Goal: Task Accomplishment & Management: Use online tool/utility

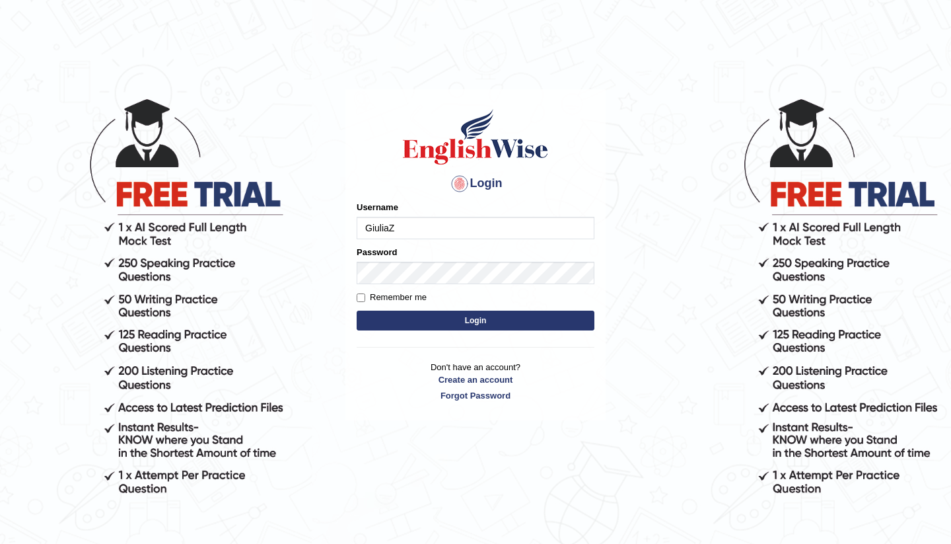
type input "GiuliaZ"
click at [383, 299] on label "Remember me" at bounding box center [392, 297] width 70 height 13
click at [365, 299] on input "Remember me" at bounding box center [361, 297] width 9 height 9
checkbox input "true"
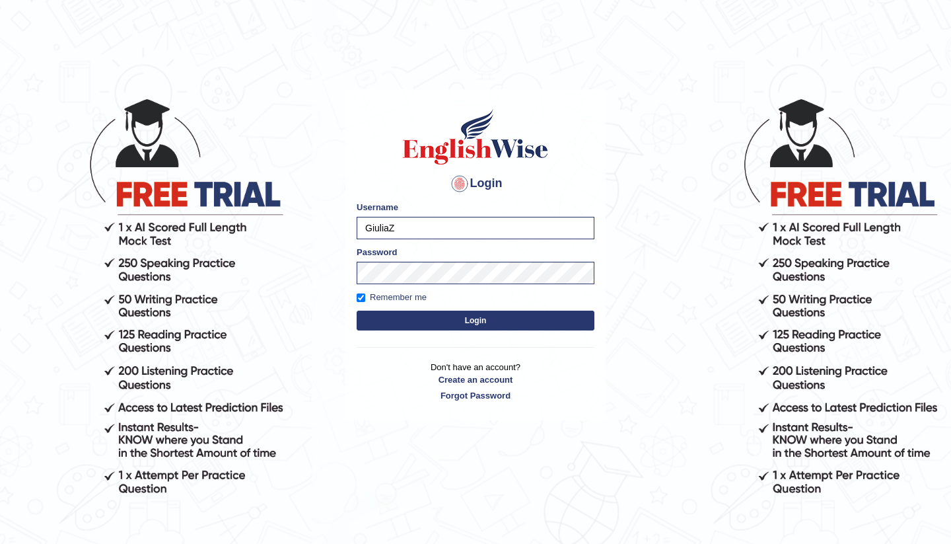
click at [402, 321] on button "Login" at bounding box center [476, 321] width 238 height 20
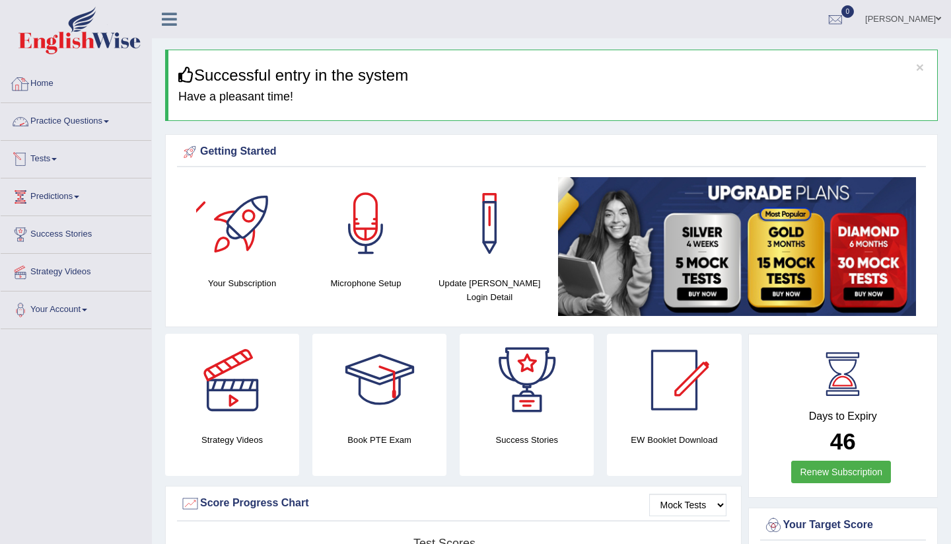
click at [114, 128] on link "Practice Questions" at bounding box center [76, 119] width 151 height 33
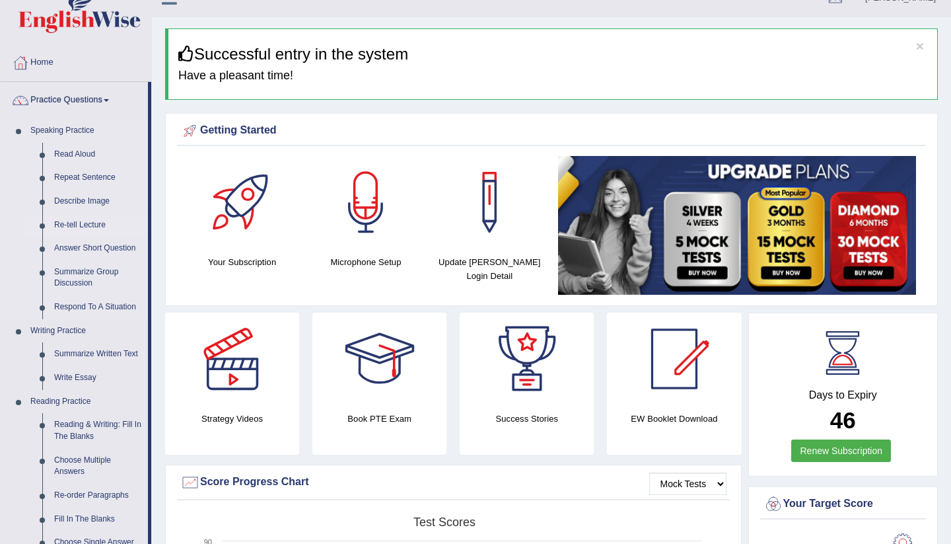
scroll to position [25, 0]
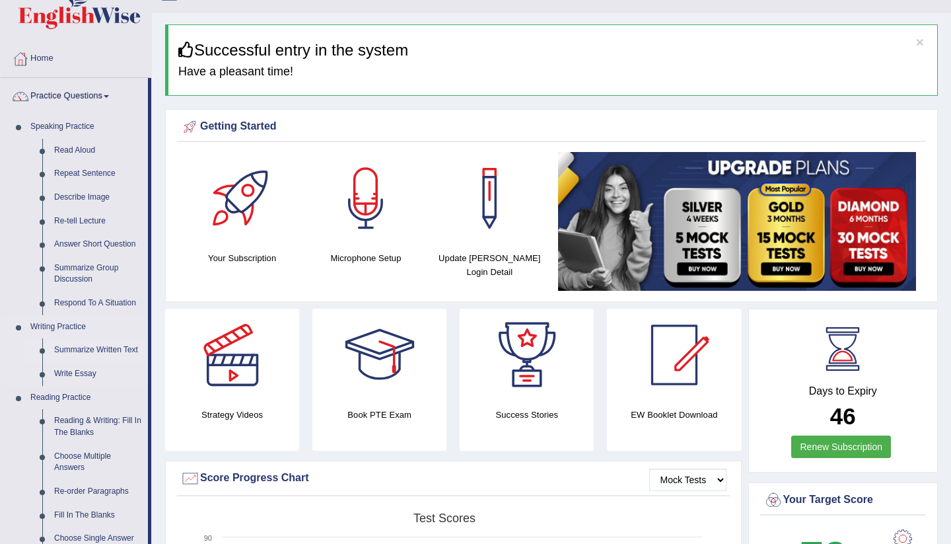
click at [92, 346] on link "Summarize Written Text" at bounding box center [98, 350] width 100 height 24
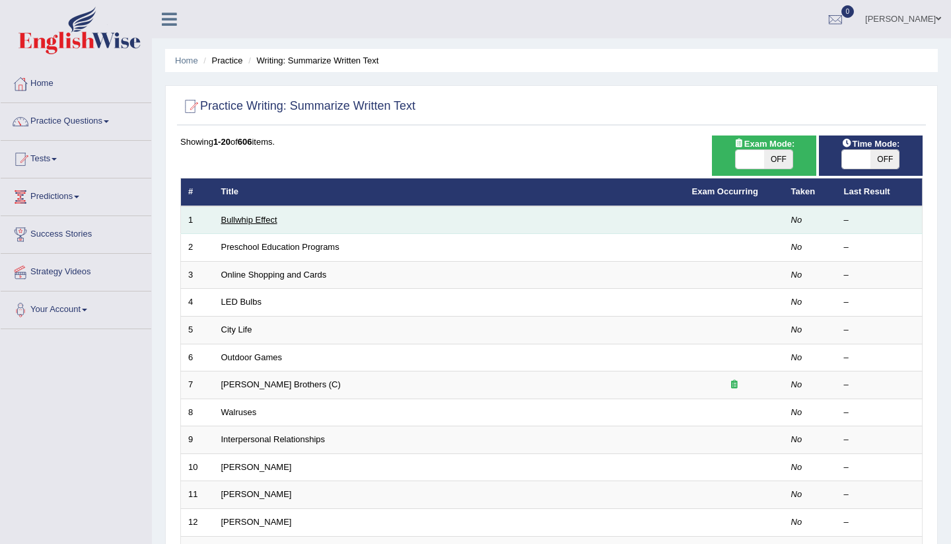
click at [274, 217] on link "Bullwhip Effect" at bounding box center [249, 220] width 56 height 10
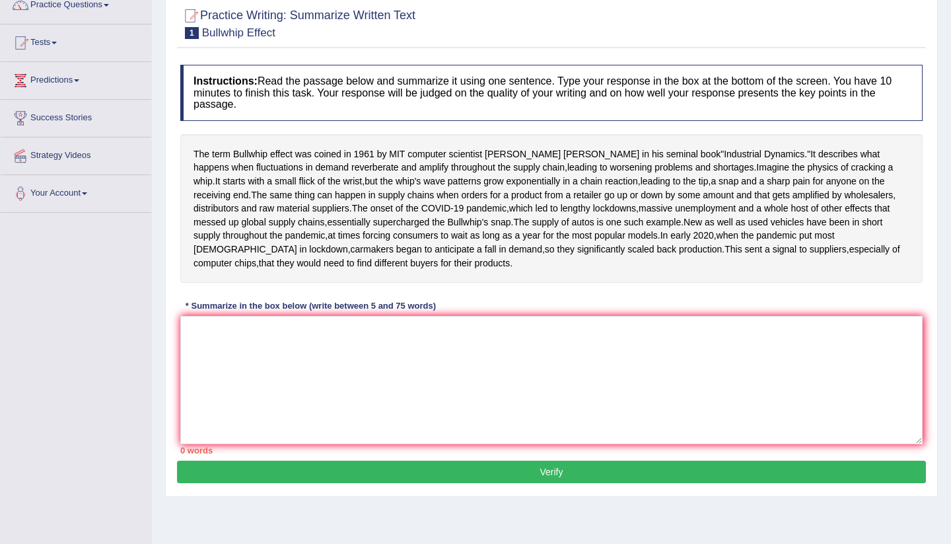
scroll to position [118, 0]
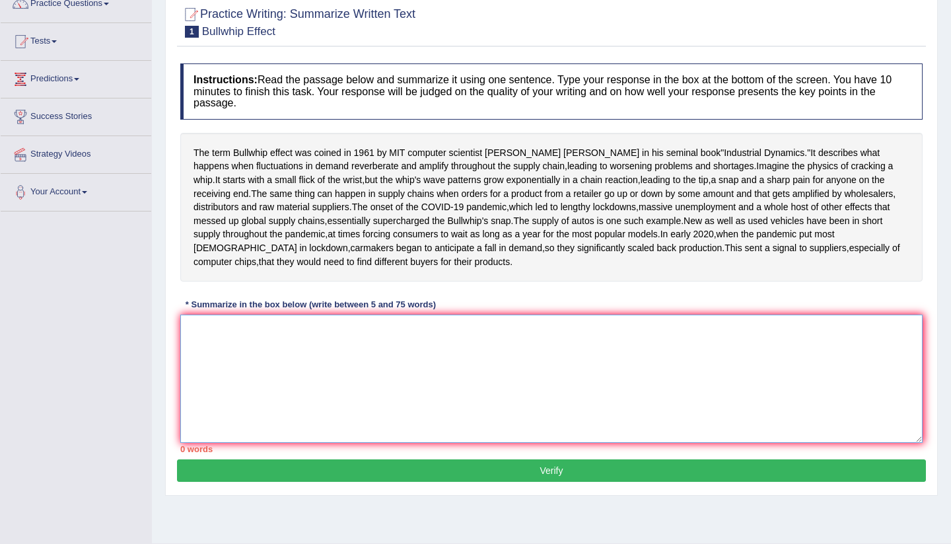
click at [274, 390] on textarea at bounding box center [551, 379] width 743 height 128
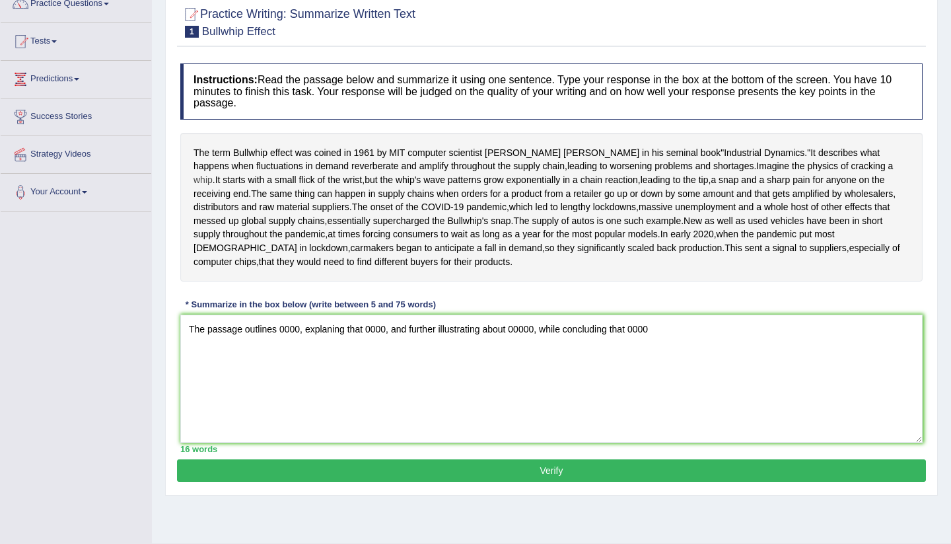
click at [213, 173] on span "whip" at bounding box center [203, 180] width 19 height 14
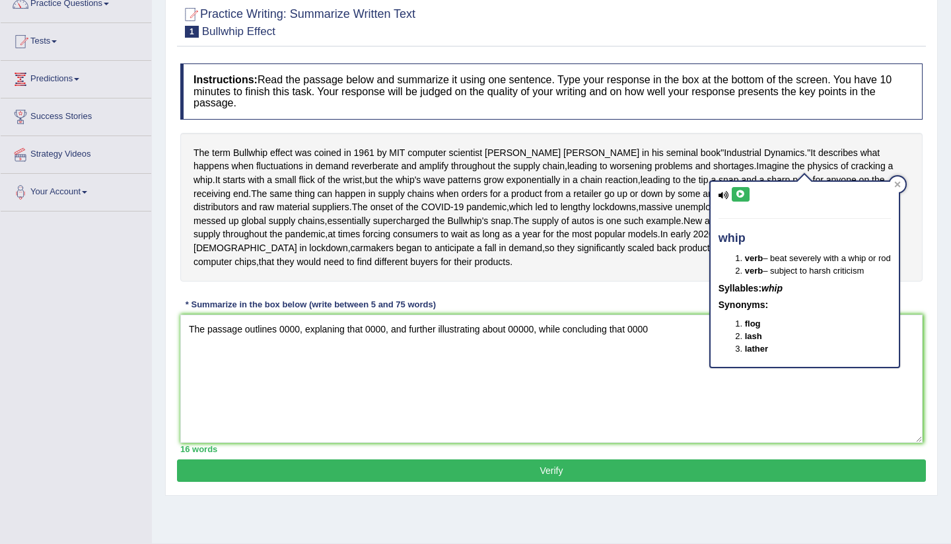
click at [553, 232] on div "The term Bullwhip effect was coined in 1961 by MIT computer scientist Jay Forre…" at bounding box center [551, 207] width 743 height 149
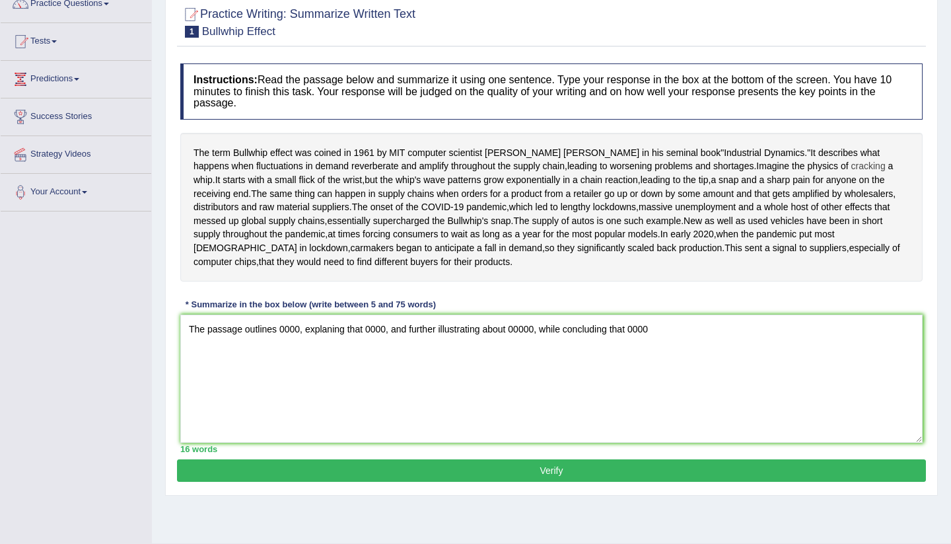
click at [852, 165] on span "cracking" at bounding box center [869, 166] width 34 height 14
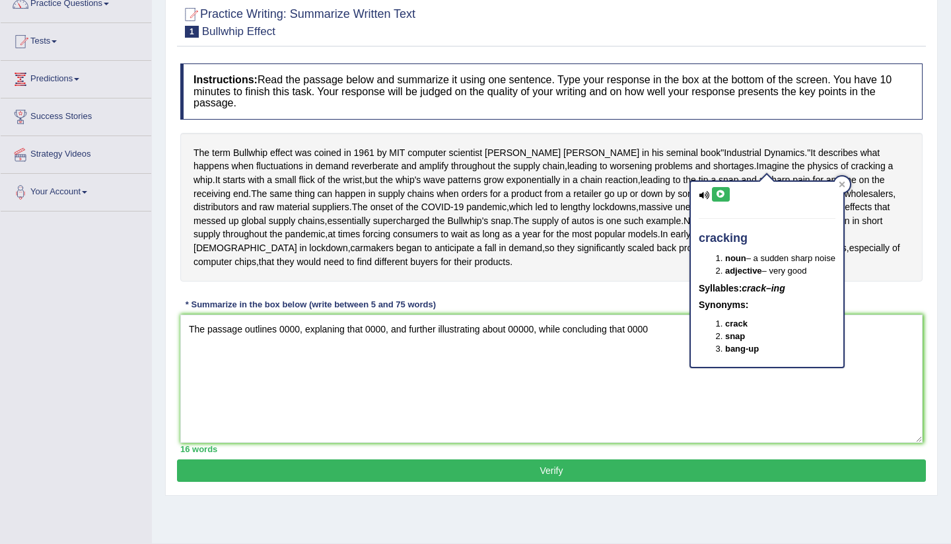
click at [548, 164] on div "The term Bullwhip effect was coined in 1961 by MIT computer scientist Jay Forre…" at bounding box center [551, 207] width 743 height 149
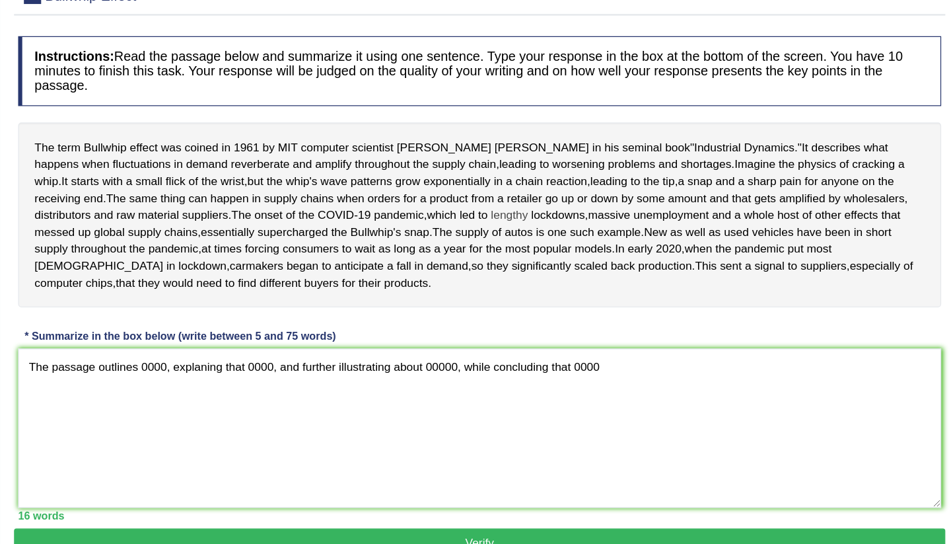
click at [561, 211] on span "lengthy" at bounding box center [576, 207] width 30 height 14
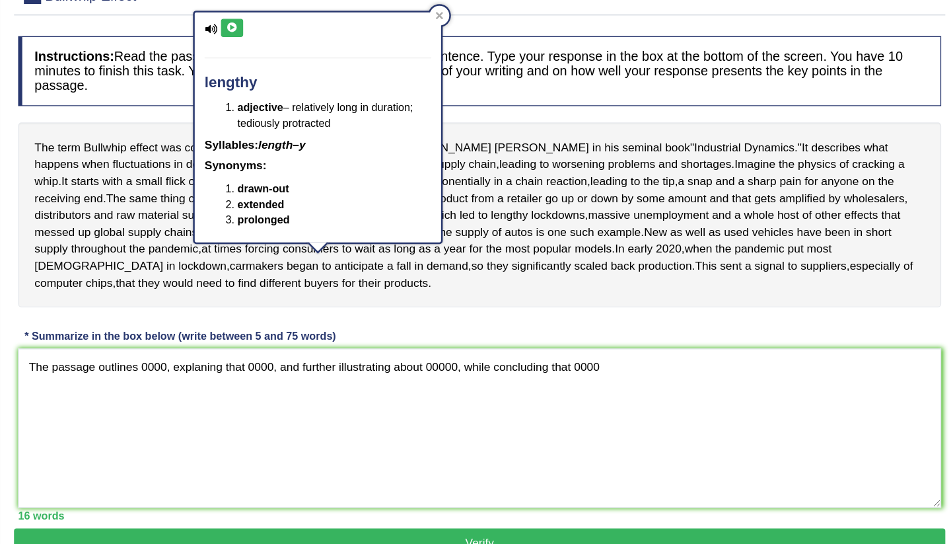
click at [289, 231] on div "The term Bullwhip effect was coined in 1961 by MIT computer scientist Jay Forre…" at bounding box center [551, 207] width 743 height 149
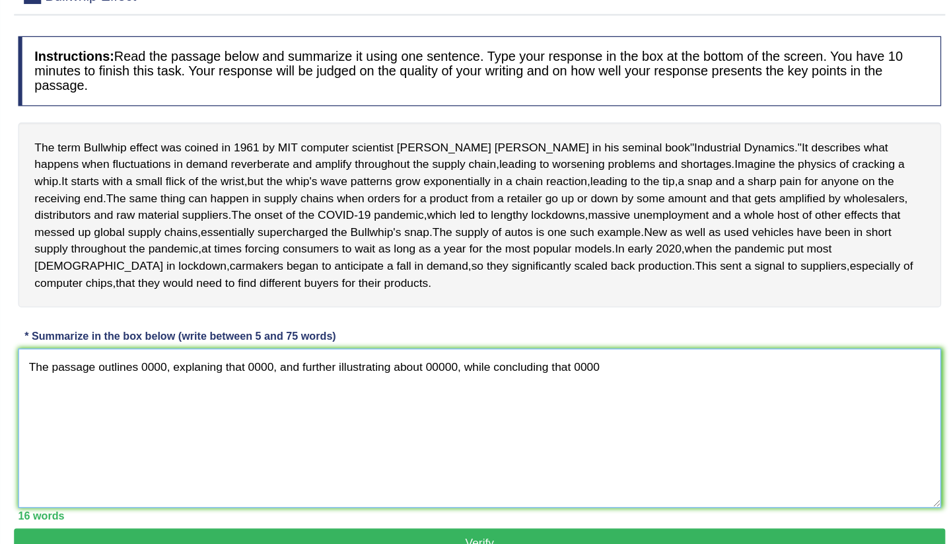
click at [180, 347] on textarea "The passage outlines 0000, explaning that 0000, and further illustrating about …" at bounding box center [551, 379] width 743 height 128
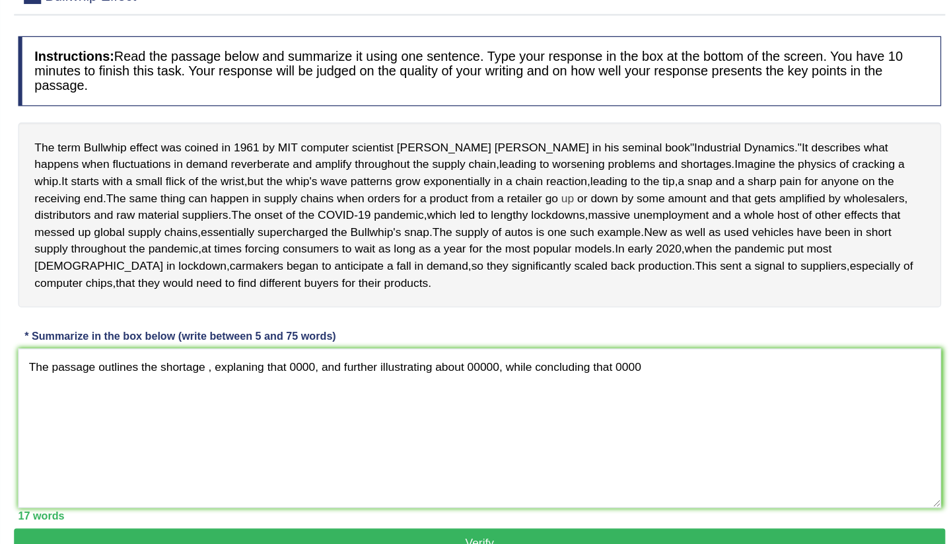
drag, startPoint x: 352, startPoint y: 170, endPoint x: 407, endPoint y: 167, distance: 54.9
click at [412, 171] on div "The term Bullwhip effect was coined in 1961 by MIT computer scientist Jay Forre…" at bounding box center [551, 207] width 743 height 149
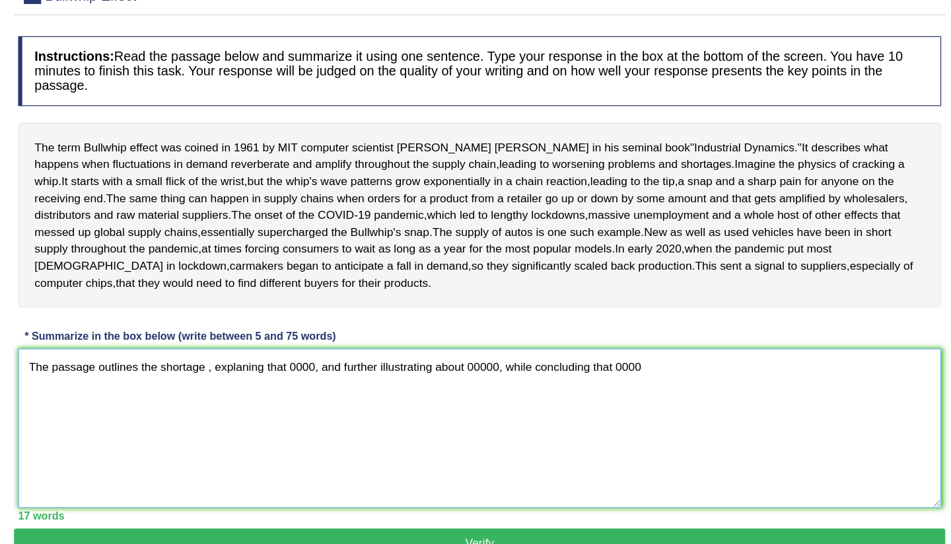
click at [180, 346] on textarea "The passage outlines the shortage , explaning that 0000, and further illustrati…" at bounding box center [551, 379] width 743 height 128
click at [322, 342] on textarea "The passage outlines Industrial products fluctuation, explaning that 0000, and …" at bounding box center [551, 379] width 743 height 128
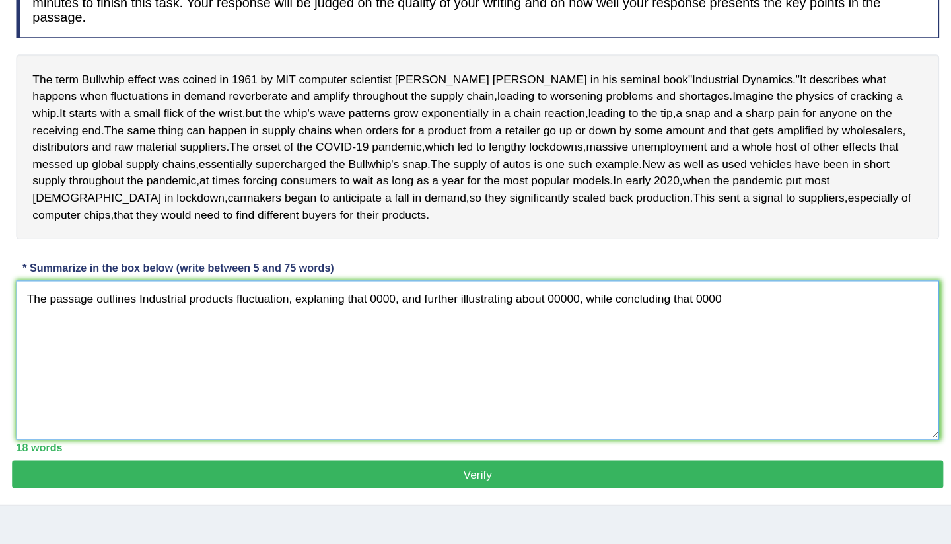
drag, startPoint x: 235, startPoint y: 291, endPoint x: 242, endPoint y: 303, distance: 13.9
click at [238, 315] on textarea "The passage outlines Industrial products fluctuation, explaning that 0000, and …" at bounding box center [551, 379] width 743 height 128
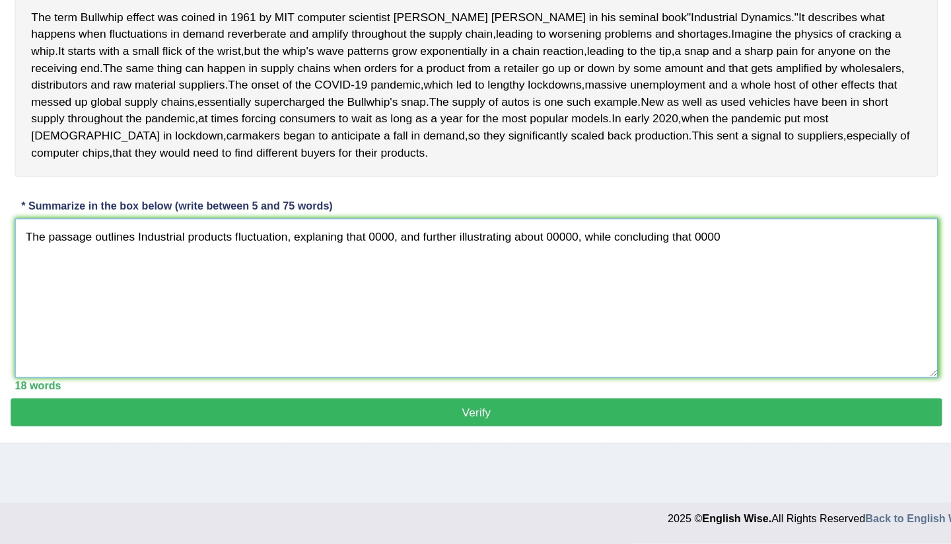
scroll to position [155, 0]
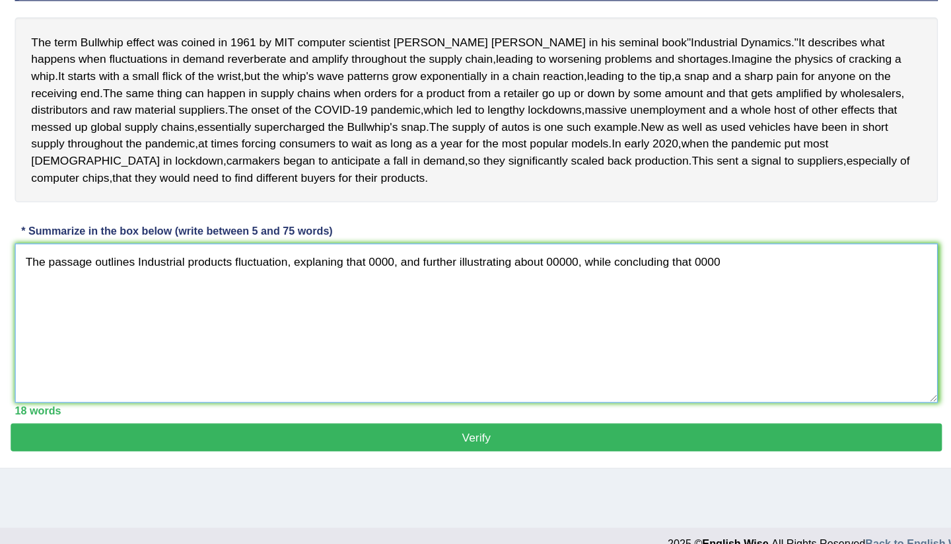
click at [244, 282] on textarea "The passage outlines Industrial products fluctuation, explaning that 0000, and …" at bounding box center [551, 346] width 743 height 128
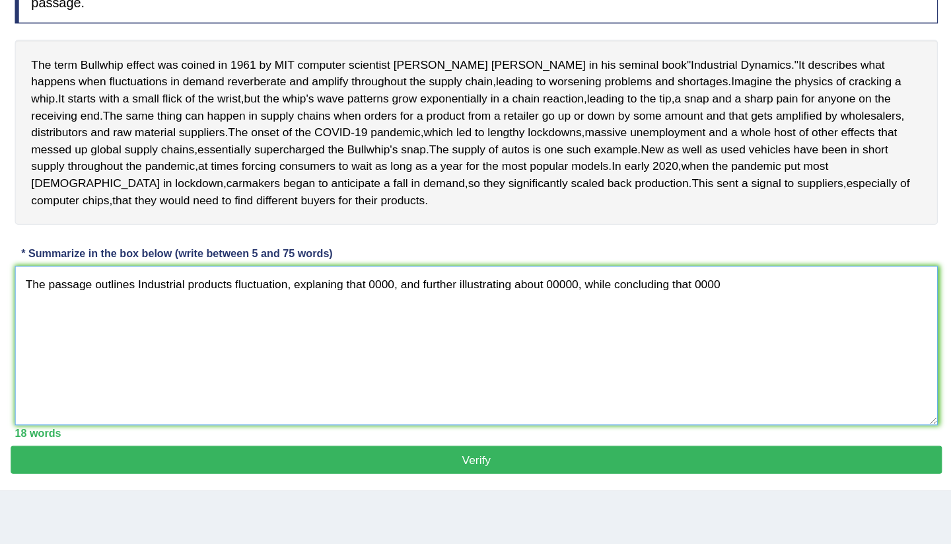
click at [320, 282] on textarea "The passage outlines Industrial products fluctuation, explaning that 0000, and …" at bounding box center [551, 346] width 743 height 128
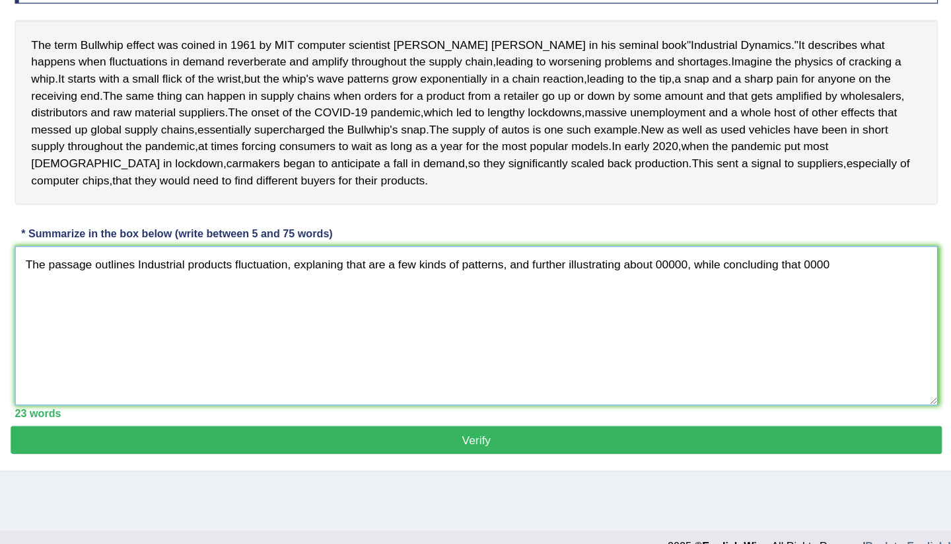
drag, startPoint x: 535, startPoint y: 256, endPoint x: 561, endPoint y: 256, distance: 26.4
click at [561, 282] on textarea "The passage outlines Industrial products fluctuation, explaning that are a few …" at bounding box center [551, 346] width 743 height 128
type textarea "The passage outlines Industrial products fluctuation, explaning that are a few …"
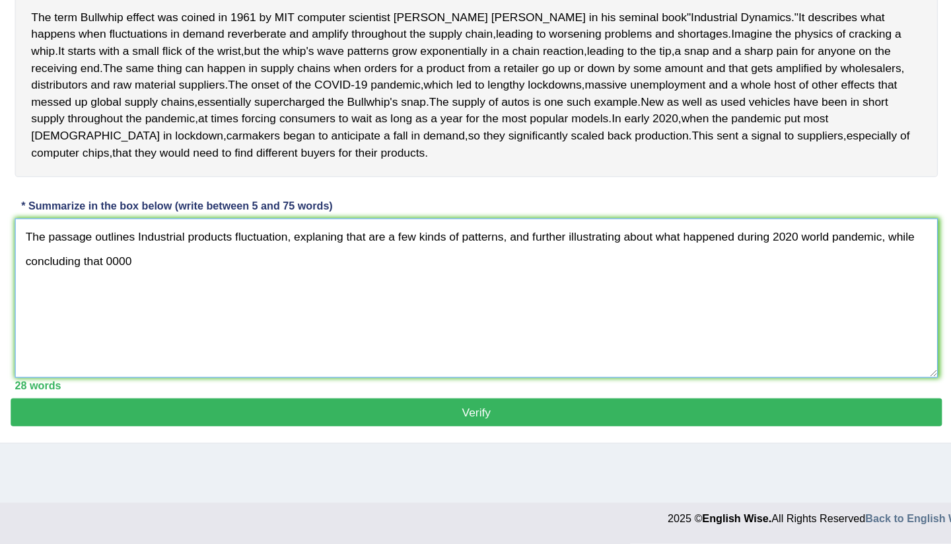
scroll to position [161, 0]
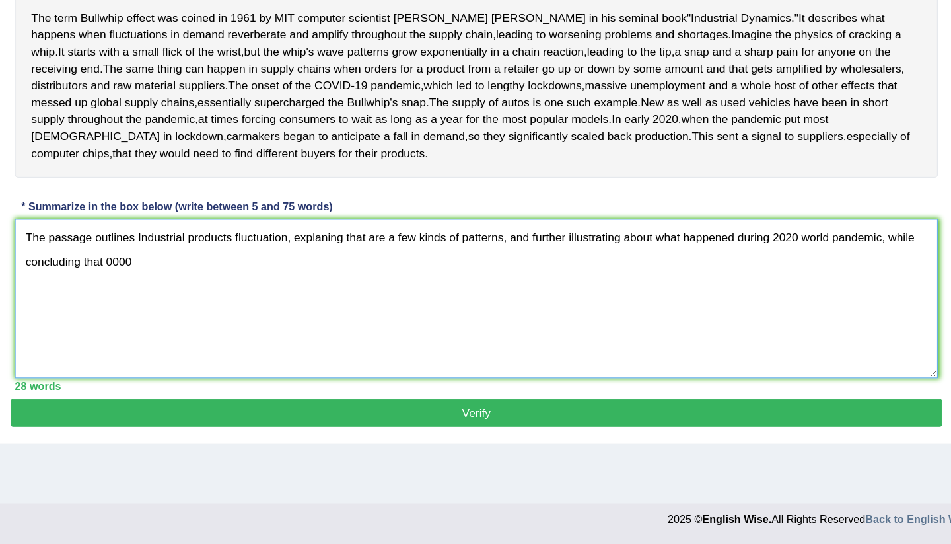
drag, startPoint x: 141, startPoint y: 252, endPoint x: 16, endPoint y: 215, distance: 130.4
click at [180, 282] on textarea "The passage outlines Industrial products fluctuation, explaning that are a few …" at bounding box center [551, 346] width 743 height 128
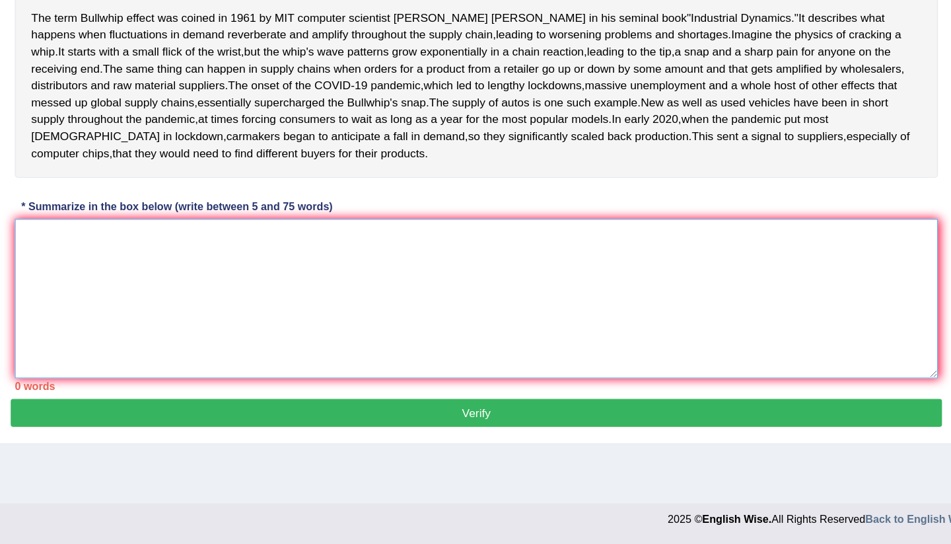
click at [180, 282] on textarea at bounding box center [551, 346] width 743 height 128
paste textarea "The passage outlines Industrial products fluctuation, explaning that are a few …"
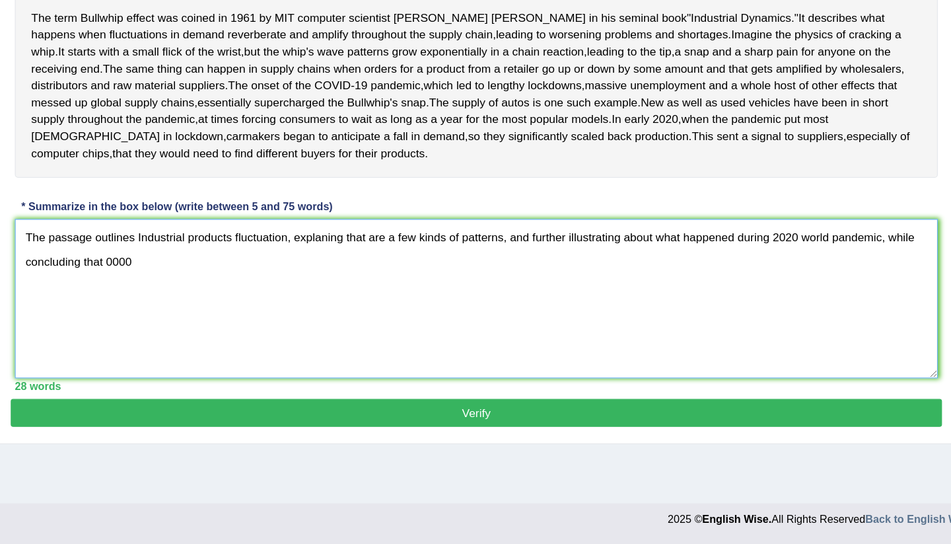
click at [180, 282] on textarea "The passage outlines Industrial products fluctuation, explaning that are a few …" at bounding box center [551, 346] width 743 height 128
drag, startPoint x: 190, startPoint y: 229, endPoint x: 111, endPoint y: 231, distance: 78.7
click at [180, 282] on textarea "The passage outlines Industrial products fluctuation, explaning that are a few …" at bounding box center [551, 346] width 743 height 128
click at [180, 282] on textarea "The passage outlines the fluctuation, explaning that are a few kinds of pattern…" at bounding box center [551, 346] width 743 height 128
drag, startPoint x: 400, startPoint y: 230, endPoint x: 342, endPoint y: 227, distance: 58.9
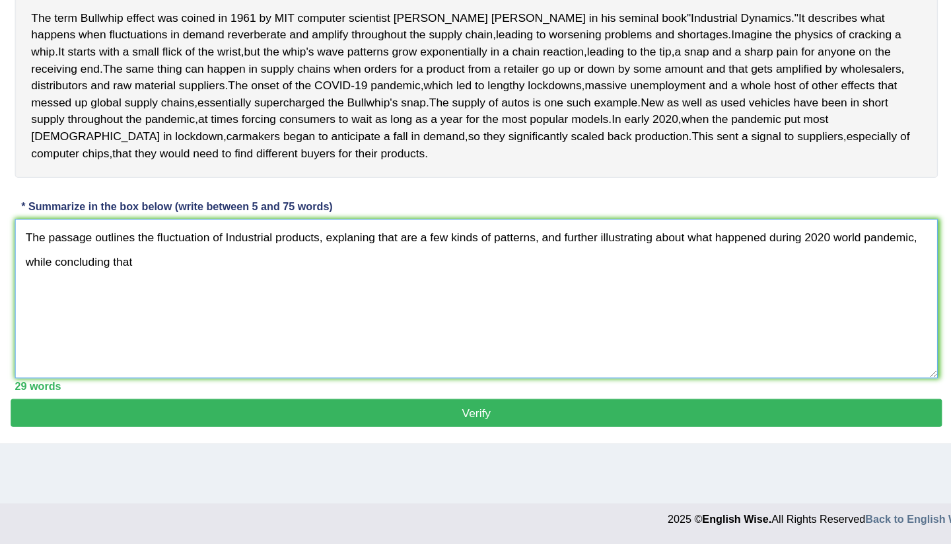
click at [342, 282] on textarea "The passage outlines the fluctuation of Industrial products, explaning that are…" at bounding box center [551, 346] width 743 height 128
click at [414, 282] on textarea "The passage outlines the fluctuation of Industrial products, explaning that are…" at bounding box center [551, 346] width 743 height 128
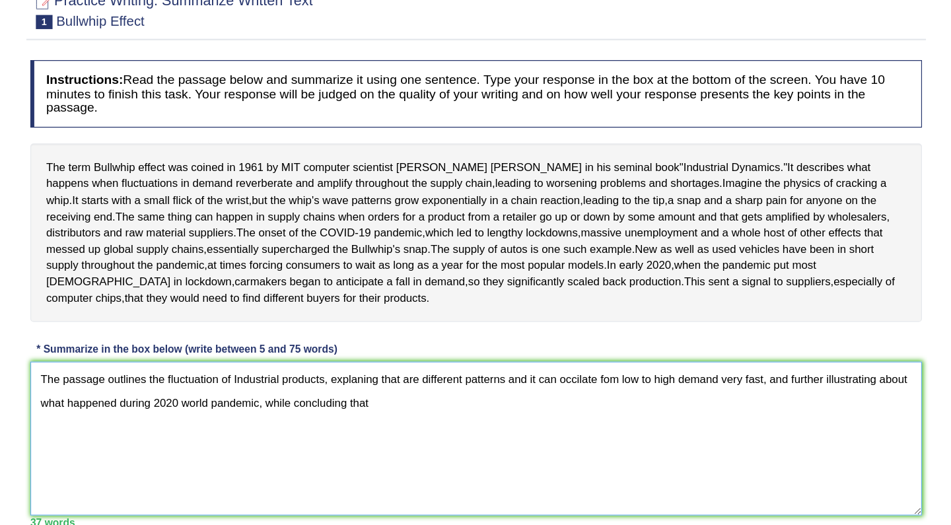
scroll to position [130, 0]
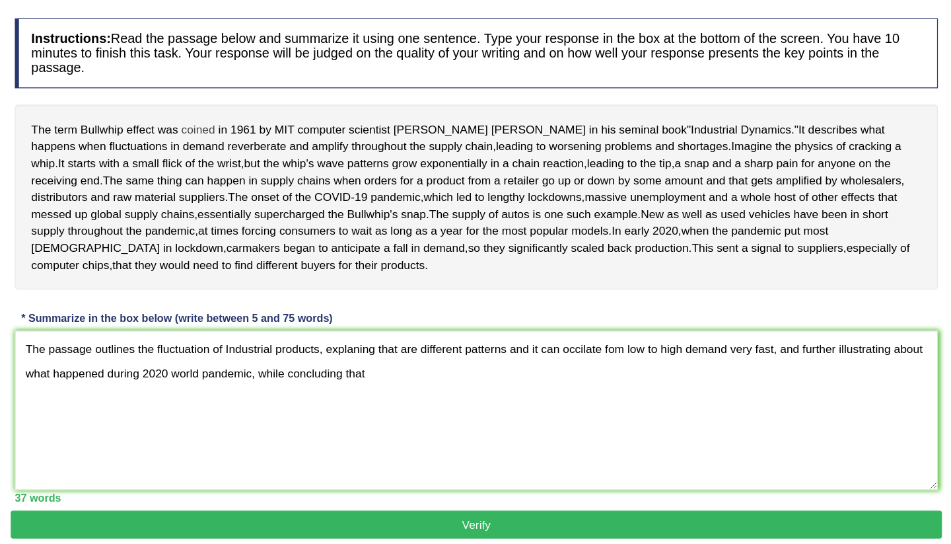
click at [315, 134] on span "coined" at bounding box center [328, 141] width 27 height 14
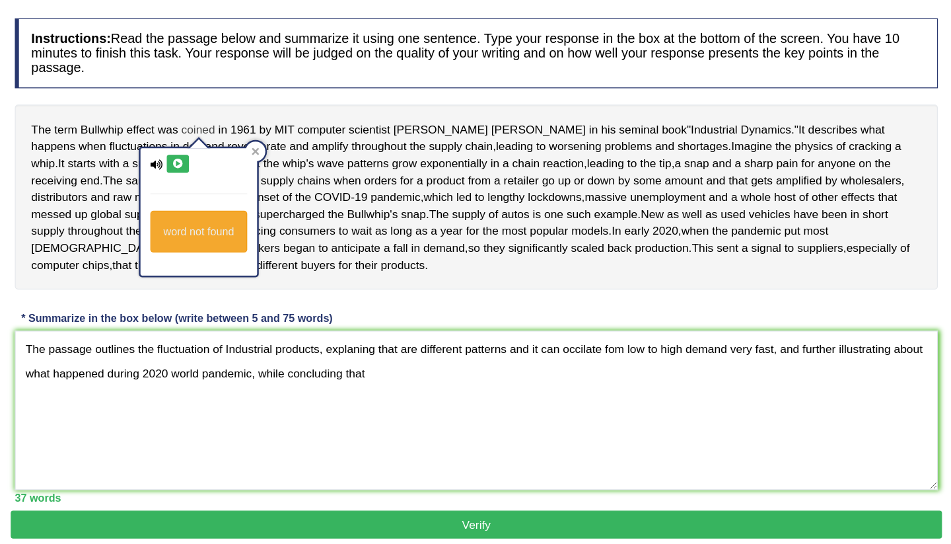
click at [315, 134] on span "coined" at bounding box center [328, 141] width 27 height 14
click at [303, 161] on button at bounding box center [312, 168] width 18 height 15
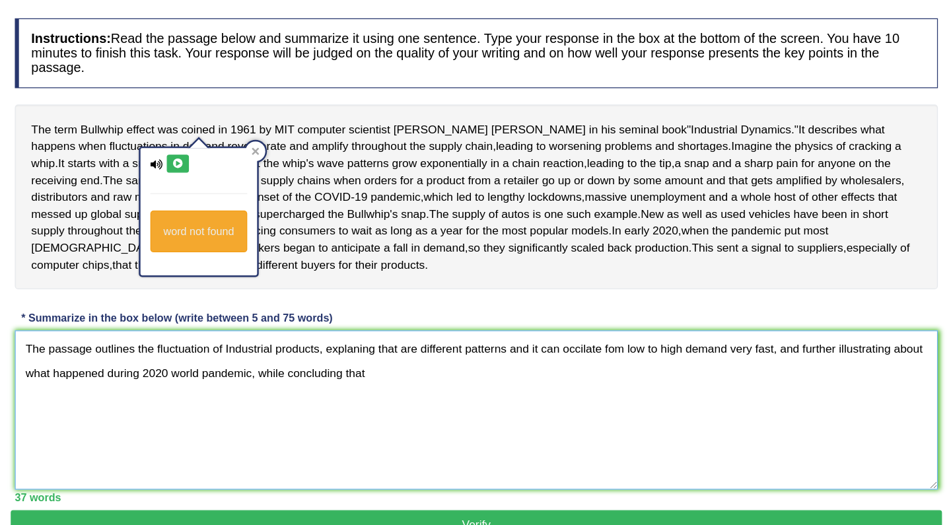
click at [355, 343] on textarea "The passage outlines the fluctuation of Industrial products, explaning that are…" at bounding box center [551, 367] width 743 height 128
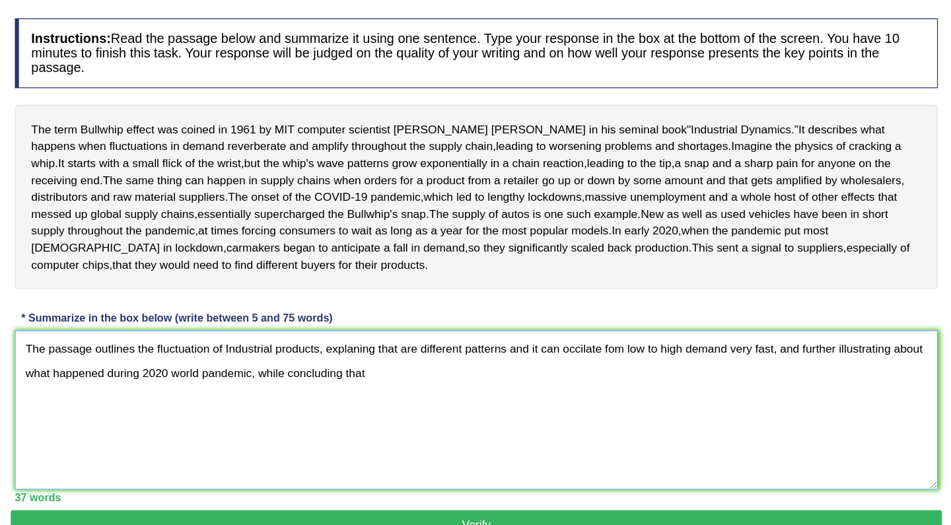
click at [180, 350] on textarea "The passage outlines the fluctuation of Industrial products, explaning that are…" at bounding box center [551, 367] width 743 height 128
click at [379, 330] on textarea "The passage outlines the fluctuation of Industrial products, explaning that are…" at bounding box center [551, 367] width 743 height 128
click at [474, 328] on textarea "The passage outlines the fluctuation of Industrial products, explaning that are…" at bounding box center [551, 367] width 743 height 128
drag, startPoint x: 611, startPoint y: 328, endPoint x: 680, endPoint y: 328, distance: 69.4
click at [680, 328] on textarea "The passage outlines the fluctuation of Industrial products, explaning that are…" at bounding box center [551, 367] width 743 height 128
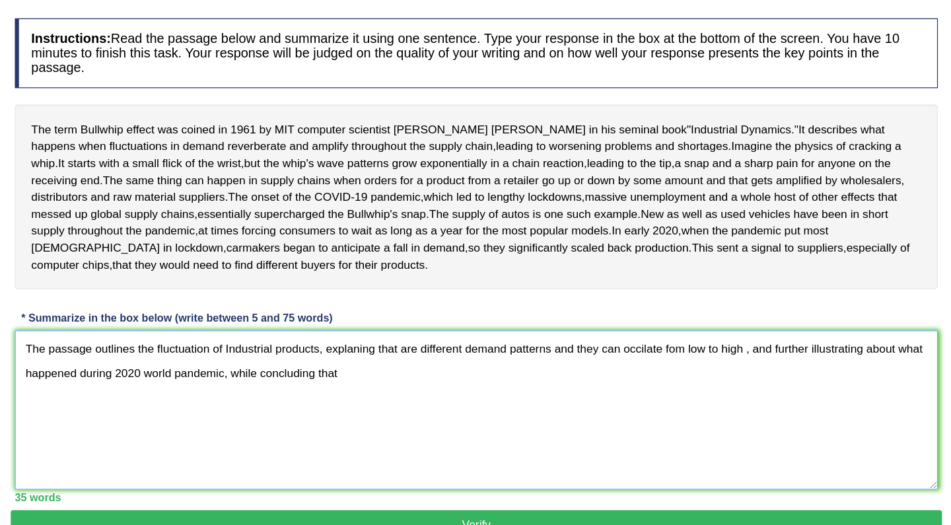
click at [507, 331] on textarea "The passage outlines the fluctuation of Industrial products, explaning that are…" at bounding box center [551, 367] width 743 height 128
drag, startPoint x: 637, startPoint y: 329, endPoint x: 574, endPoint y: 331, distance: 62.8
click at [574, 331] on textarea "The passage outlines the fluctuation of Industrial products, explaning that are…" at bounding box center [551, 367] width 743 height 128
click at [694, 328] on textarea "The passage outlines the fluctuation of Industrial products, explaning that are…" at bounding box center [551, 367] width 743 height 128
click at [700, 333] on textarea "The passage outlines the fluctuation of Industrial products, explaning that are…" at bounding box center [551, 367] width 743 height 128
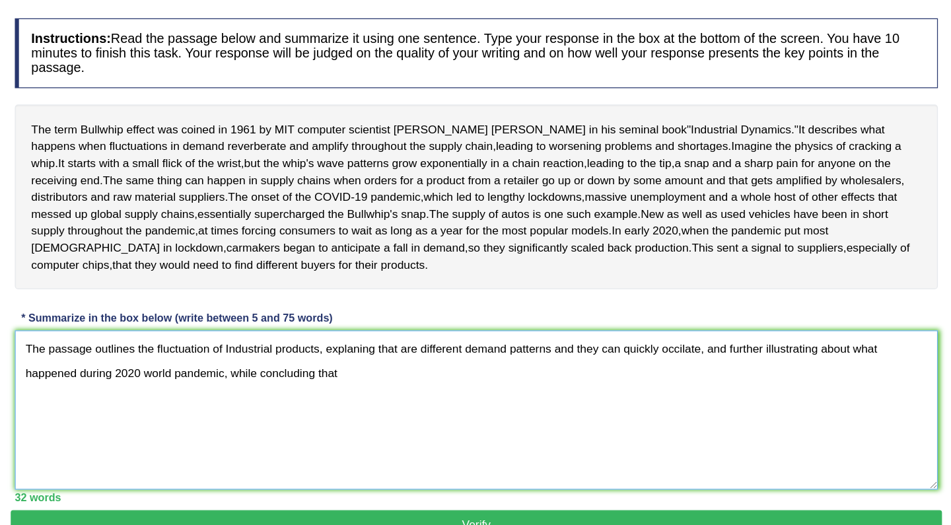
click at [697, 334] on textarea "The passage outlines the fluctuation of Industrial products, explaning that are…" at bounding box center [551, 367] width 743 height 128
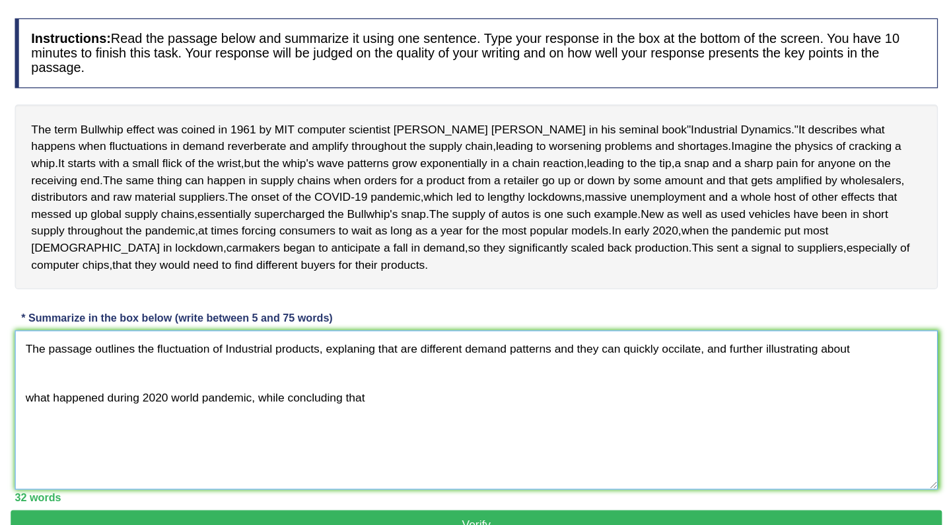
click at [711, 330] on textarea "The passage outlines the fluctuation of Industrial products, explaning that are…" at bounding box center [551, 367] width 743 height 128
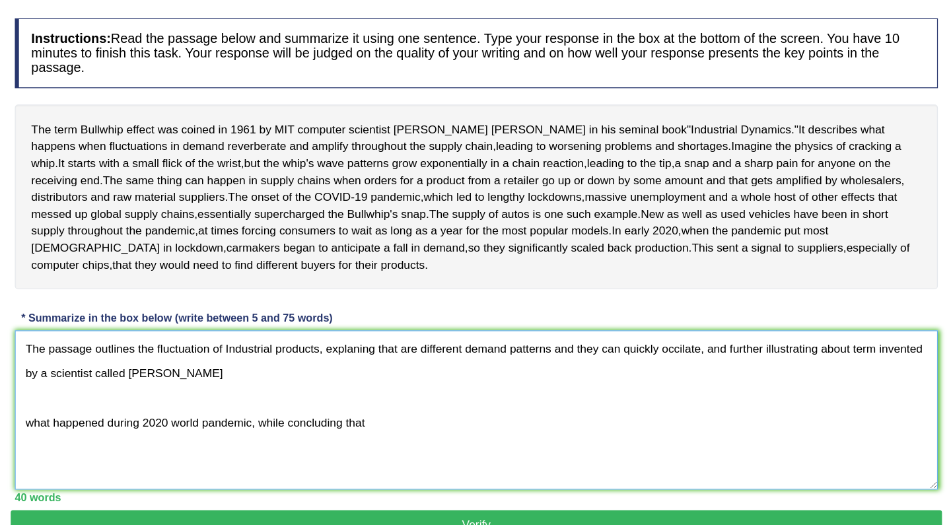
click at [696, 331] on textarea "The passage outlines the fluctuation of Industrial products, explaning that are…" at bounding box center [551, 367] width 743 height 128
drag, startPoint x: 70, startPoint y: 350, endPoint x: 141, endPoint y: 342, distance: 71.9
click at [180, 344] on textarea "The passage outlines the fluctuation of Industrial products, explaning that are…" at bounding box center [551, 367] width 743 height 128
click at [180, 350] on textarea "The passage outlines the fluctuation of Industrial products, explaning that are…" at bounding box center [551, 367] width 743 height 128
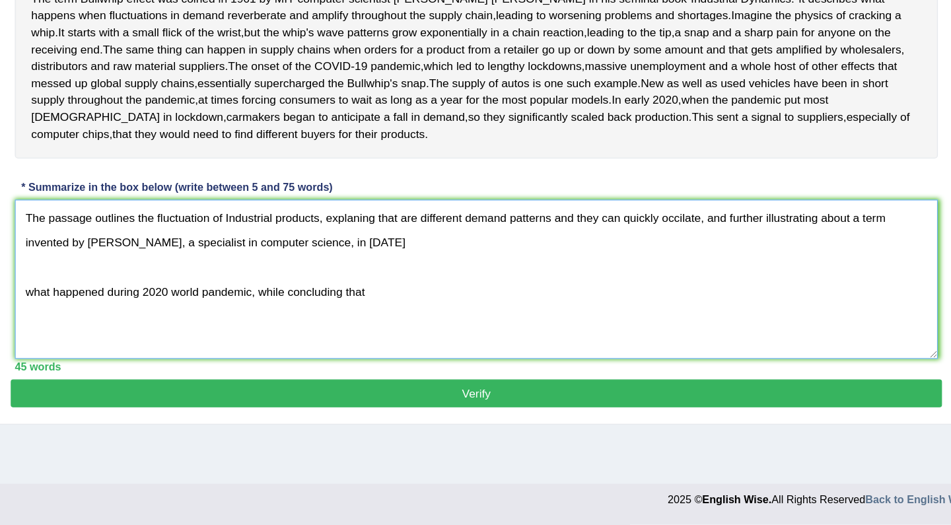
scroll to position [179, 0]
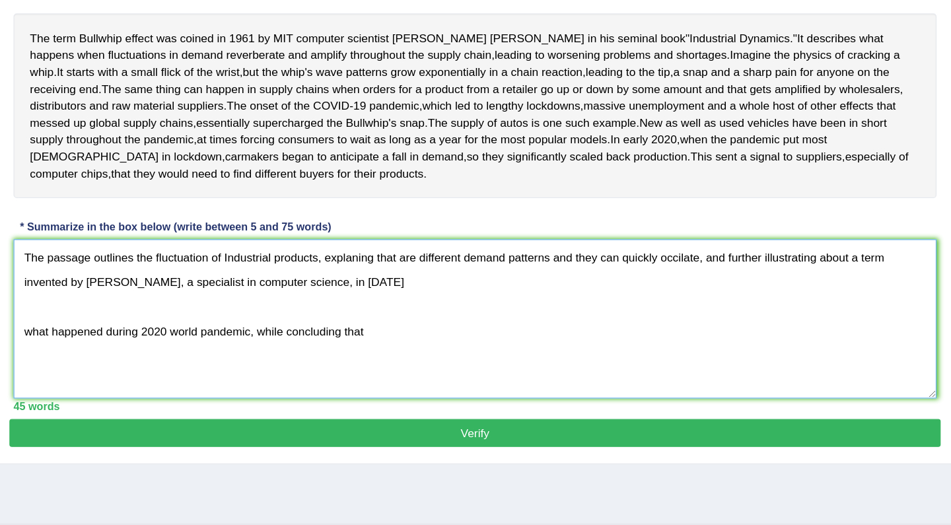
click at [572, 264] on textarea "The passage outlines the fluctuation of Industrial products, explaning that are…" at bounding box center [551, 328] width 743 height 128
drag, startPoint x: 570, startPoint y: 244, endPoint x: 468, endPoint y: 244, distance: 101.8
click at [468, 264] on textarea "The passage outlines the fluctuation of Industrial products, explaning that are…" at bounding box center [551, 328] width 743 height 128
click at [466, 295] on textarea "The passage outlines the fluctuation of Industrial products, explaning that are…" at bounding box center [551, 328] width 743 height 128
click at [431, 274] on textarea "The passage outlines the fluctuation of Industrial products, explaning that are…" at bounding box center [551, 328] width 743 height 128
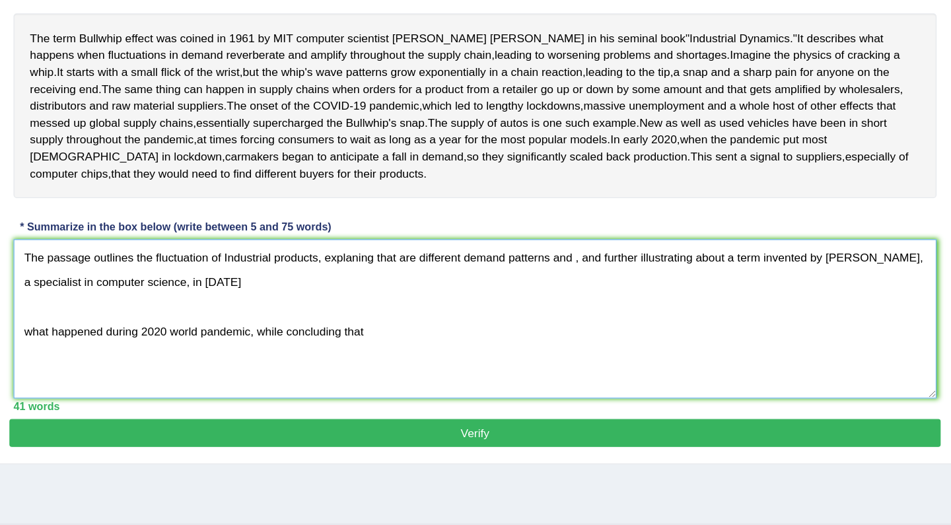
paste textarea "they can quickly occilate"
click at [468, 264] on textarea "The passage outlines the fluctuation of Industrial products, explaning that are…" at bounding box center [551, 328] width 743 height 128
drag, startPoint x: 336, startPoint y: 245, endPoint x: 325, endPoint y: 245, distance: 11.2
click at [325, 264] on textarea "The passage outlines the fluctuation of Industrial products, explaning that are…" at bounding box center [551, 328] width 743 height 128
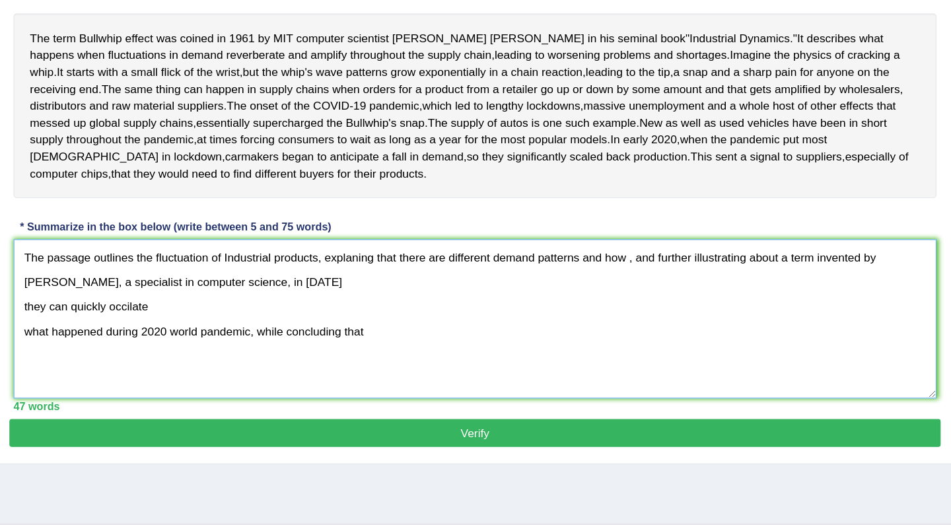
drag, startPoint x: 362, startPoint y: 246, endPoint x: 307, endPoint y: 242, distance: 55.0
click at [307, 264] on textarea "The passage outlines the fluctuation of Industrial products, explaning that the…" at bounding box center [551, 328] width 743 height 128
click at [453, 264] on textarea "The passage outlines the fluctuation of Industrial products, explaning differen…" at bounding box center [551, 328] width 743 height 128
click at [325, 266] on textarea "The passage outlines the fluctuation of Industrial products, explaning differen…" at bounding box center [551, 328] width 743 height 128
click at [180, 266] on textarea "The passage outlines the fluctuation of Industrial products, explaning differen…" at bounding box center [551, 328] width 743 height 128
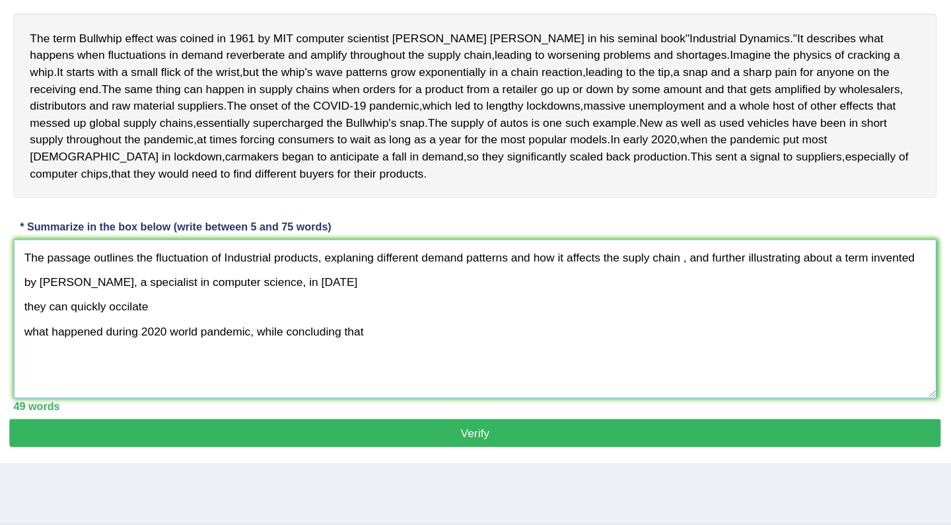
click at [318, 265] on textarea "The passage outlines the fluctuation of Industrial products, explaning differen…" at bounding box center [551, 328] width 743 height 128
click at [558, 264] on textarea "The passage outlines the fluctuation of Industrial products, explaning differen…" at bounding box center [551, 328] width 743 height 128
click at [405, 264] on textarea "The passage outlines the fluctuation of Industrial products, explaning differen…" at bounding box center [551, 328] width 743 height 128
type textarea "The passage outlines the fluctuation of Industrial products, explaning differen…"
